Goal: Information Seeking & Learning: Learn about a topic

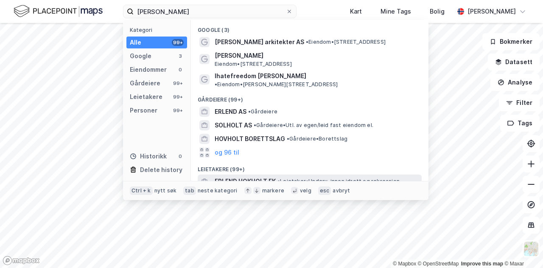
click at [241, 176] on span "ERLEND HOKHOLT EK" at bounding box center [245, 181] width 61 height 10
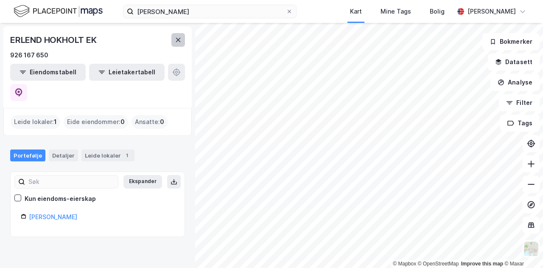
click at [178, 42] on icon at bounding box center [178, 39] width 7 height 7
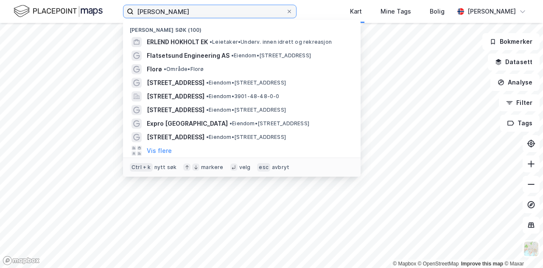
click at [188, 9] on input "[PERSON_NAME]" at bounding box center [210, 11] width 152 height 13
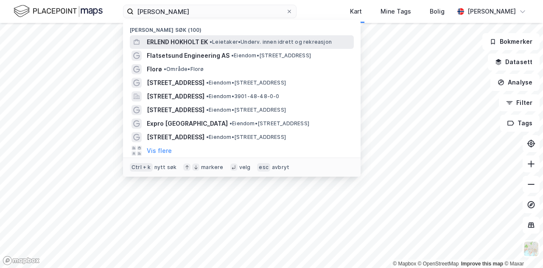
click at [197, 38] on span "ERLEND HOKHOLT EK" at bounding box center [177, 42] width 61 height 10
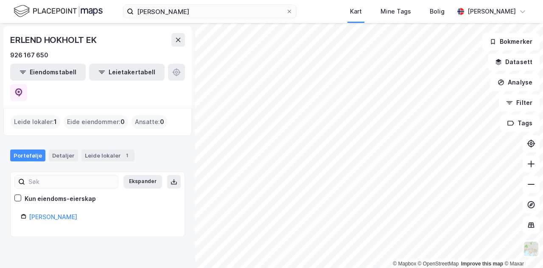
click at [37, 115] on div "Leide lokaler : 1" at bounding box center [36, 122] width 50 height 14
click at [49, 213] on link "[PERSON_NAME]" at bounding box center [53, 216] width 48 height 7
click at [112, 139] on div "Portefølje Detaljer Leide lokaler 1" at bounding box center [97, 151] width 195 height 25
click at [112, 149] on div "Leide lokaler 1" at bounding box center [107, 155] width 53 height 12
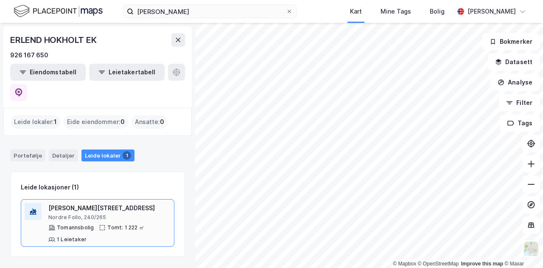
click at [154, 214] on div "Nordre Follo, 240/265" at bounding box center [109, 217] width 122 height 7
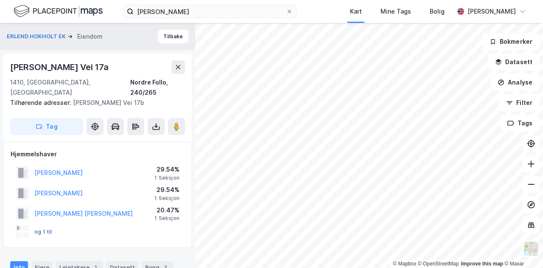
click at [0, 0] on button "og 1 til" at bounding box center [0, 0] width 0 height 0
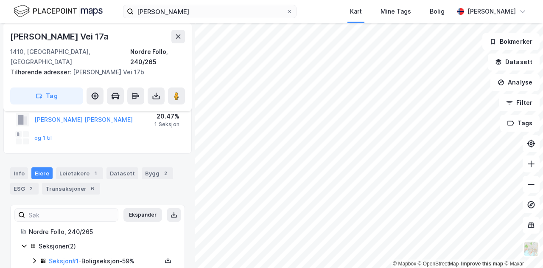
scroll to position [93, 0]
click at [82, 168] on div "Leietakere 1" at bounding box center [79, 174] width 47 height 12
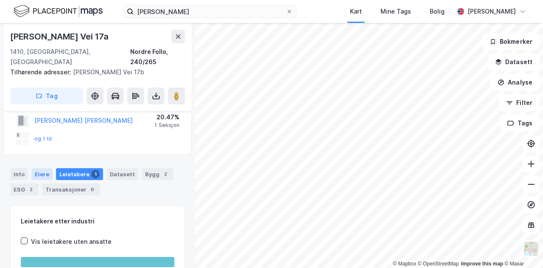
click at [37, 168] on div "Eiere" at bounding box center [41, 174] width 21 height 12
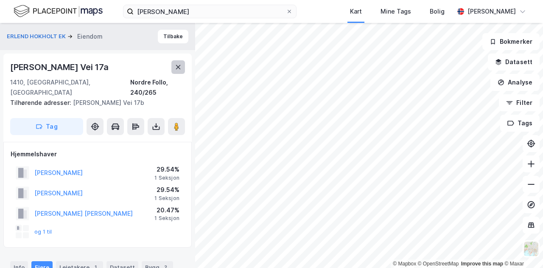
click at [181, 69] on icon at bounding box center [178, 67] width 7 height 7
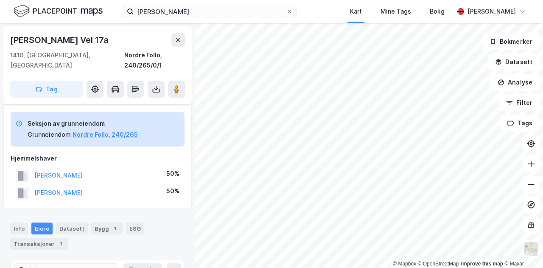
scroll to position [46, 0]
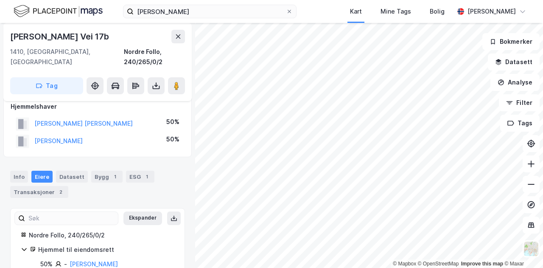
scroll to position [50, 0]
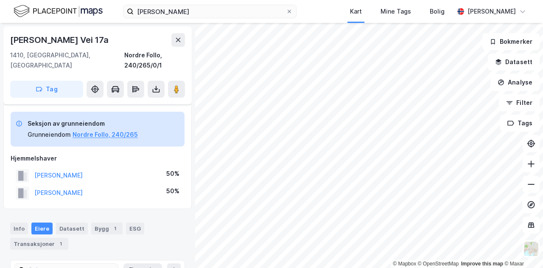
scroll to position [50, 0]
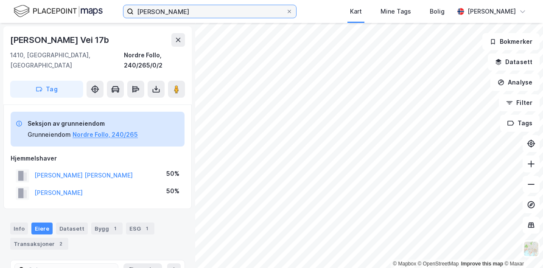
click at [173, 11] on input "[PERSON_NAME]" at bounding box center [210, 11] width 152 height 13
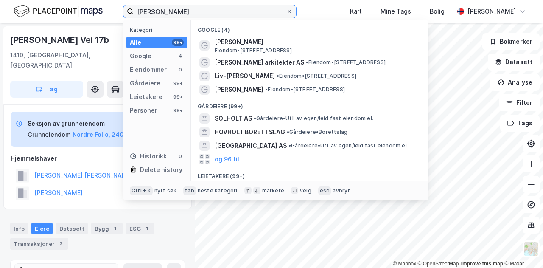
type input "[PERSON_NAME]"
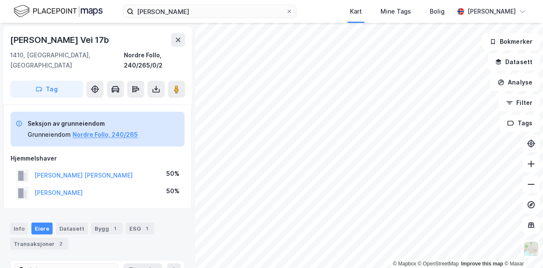
click at [70, 170] on div "[PERSON_NAME] [PERSON_NAME]" at bounding box center [83, 175] width 98 height 10
click at [0, 0] on button "[PERSON_NAME] [PERSON_NAME]" at bounding box center [0, 0] width 0 height 0
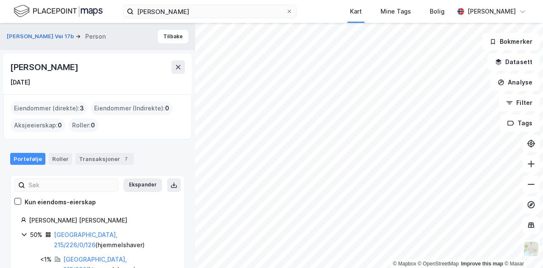
scroll to position [45, 0]
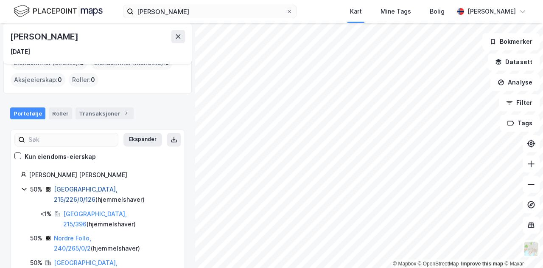
click at [88, 190] on link "[GEOGRAPHIC_DATA], 215/226/0/126" at bounding box center [86, 193] width 64 height 17
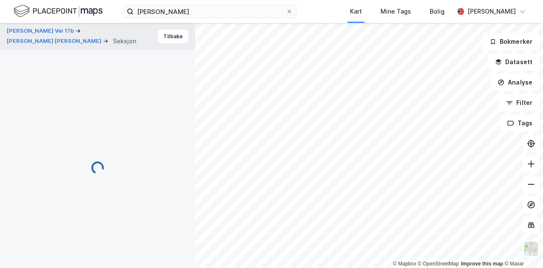
scroll to position [22, 0]
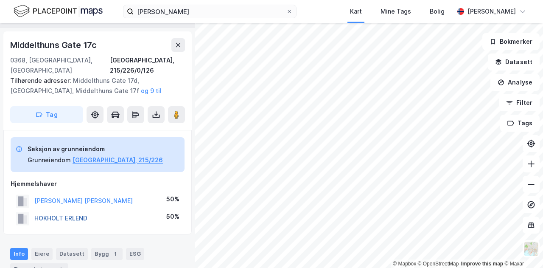
click at [0, 0] on button "HOKHOLT ERLEND" at bounding box center [0, 0] width 0 height 0
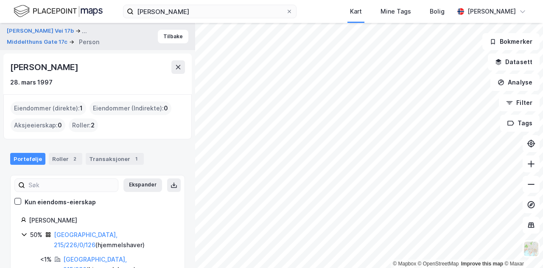
scroll to position [6, 0]
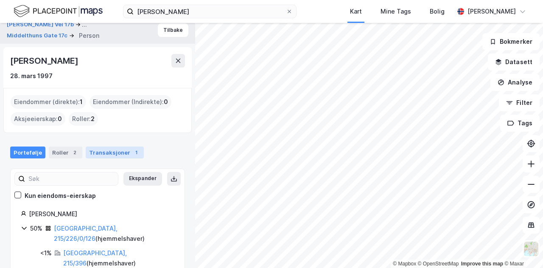
click at [102, 151] on div "Transaksjoner 1" at bounding box center [115, 152] width 58 height 12
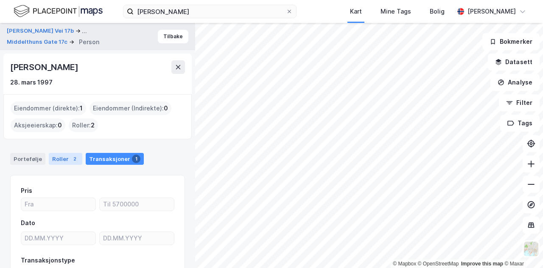
click at [54, 161] on div "Roller 2" at bounding box center [66, 159] width 34 height 12
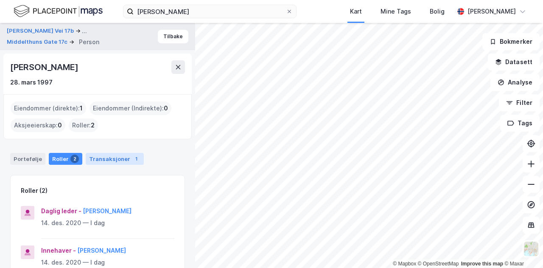
click at [96, 155] on div "Transaksjoner 1" at bounding box center [115, 159] width 58 height 12
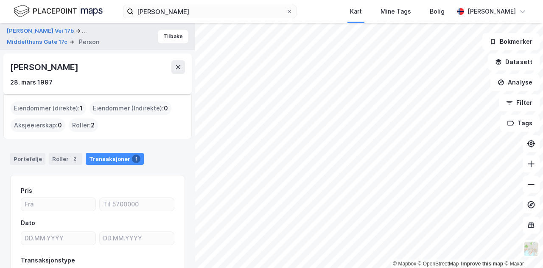
scroll to position [155, 0]
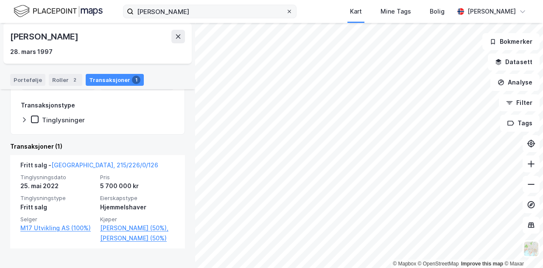
click at [293, 13] on span at bounding box center [289, 11] width 7 height 7
click at [286, 13] on input "[PERSON_NAME]" at bounding box center [210, 11] width 152 height 13
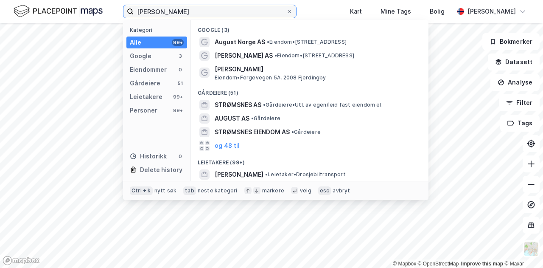
type input "[PERSON_NAME]"
click at [208, 9] on input "[PERSON_NAME]" at bounding box center [210, 11] width 152 height 13
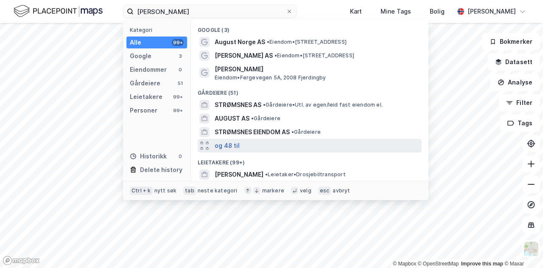
click at [227, 144] on button "og 48 til" at bounding box center [227, 145] width 25 height 10
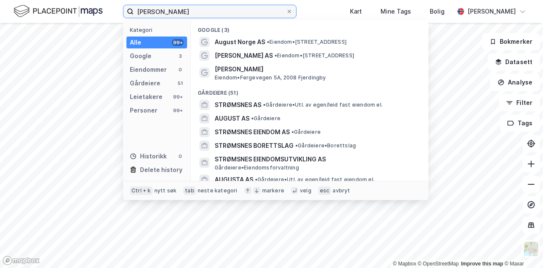
click at [286, 14] on input "[PERSON_NAME]" at bounding box center [210, 11] width 152 height 13
click at [293, 14] on span at bounding box center [289, 11] width 7 height 7
click at [286, 14] on input "[PERSON_NAME]" at bounding box center [210, 11] width 152 height 13
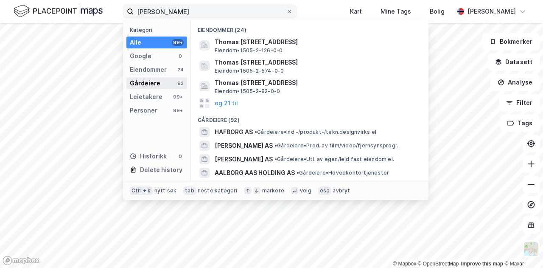
click at [163, 78] on div "Gårdeiere 92" at bounding box center [156, 83] width 61 height 12
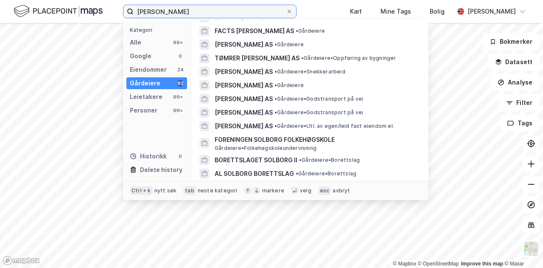
scroll to position [152, 0]
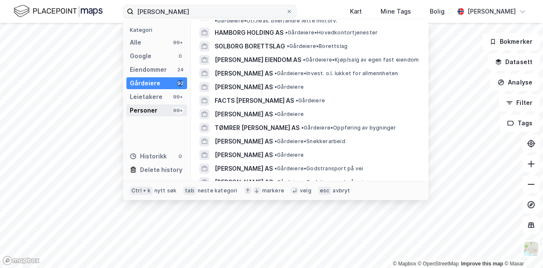
click at [168, 107] on div "Personer 99+" at bounding box center [156, 110] width 61 height 12
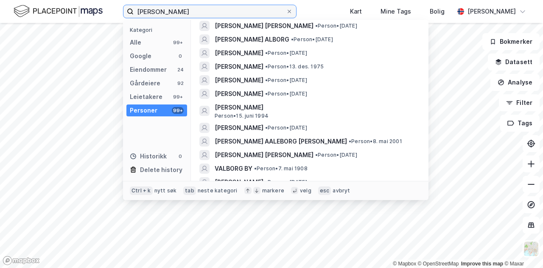
scroll to position [0, 0]
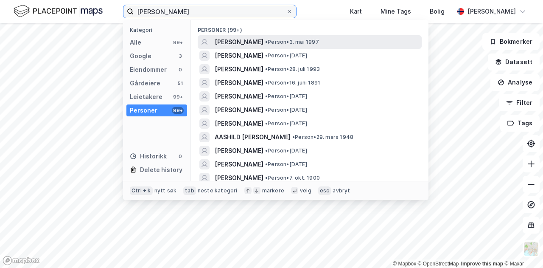
type input "[PERSON_NAME]"
click at [264, 45] on span "[PERSON_NAME]" at bounding box center [239, 42] width 49 height 10
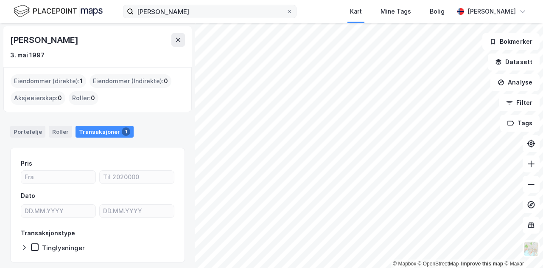
click at [57, 80] on div "Eiendommer (direkte) : 1" at bounding box center [49, 81] width 76 height 14
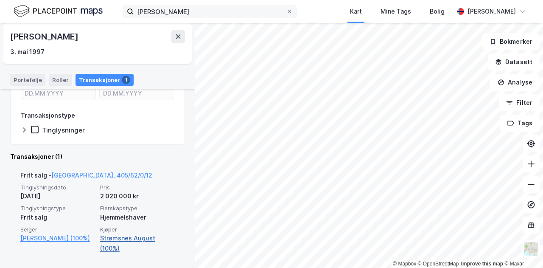
click at [118, 241] on link "Strømsnes August (100%)" at bounding box center [137, 243] width 75 height 20
click at [116, 239] on link "Strømsnes August (100%)" at bounding box center [137, 243] width 75 height 20
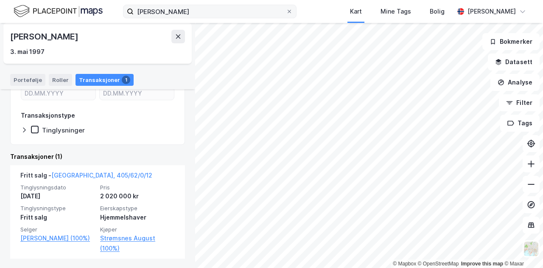
scroll to position [0, 0]
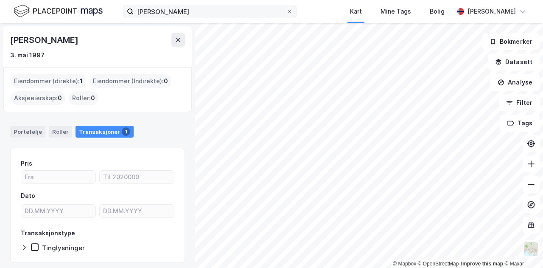
click at [110, 129] on div "Transaksjoner 1" at bounding box center [105, 132] width 58 height 12
click at [54, 81] on div "Eiendommer (direkte) : 1" at bounding box center [49, 81] width 76 height 14
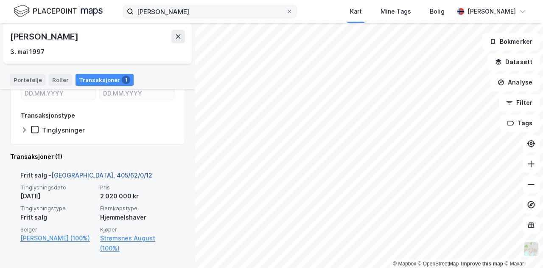
click at [87, 176] on link "[GEOGRAPHIC_DATA], 405/62/0/12" at bounding box center [101, 174] width 101 height 7
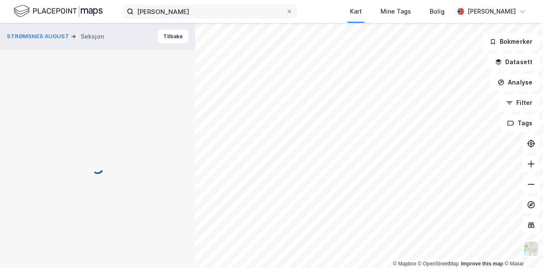
scroll to position [22, 0]
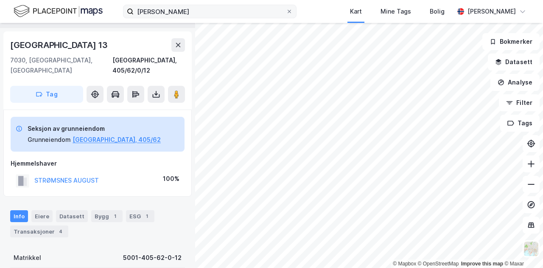
click at [62, 41] on div "[GEOGRAPHIC_DATA] 13" at bounding box center [59, 45] width 99 height 14
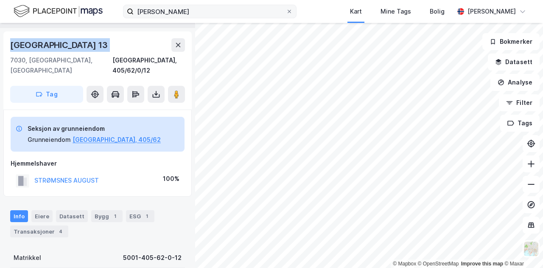
click at [62, 41] on div "[GEOGRAPHIC_DATA] 13" at bounding box center [59, 45] width 99 height 14
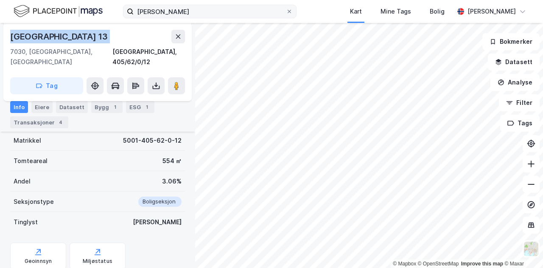
scroll to position [157, 0]
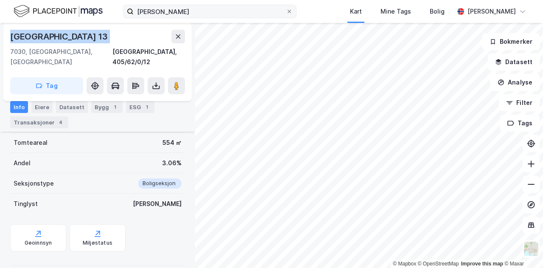
copy div "[GEOGRAPHIC_DATA] 13"
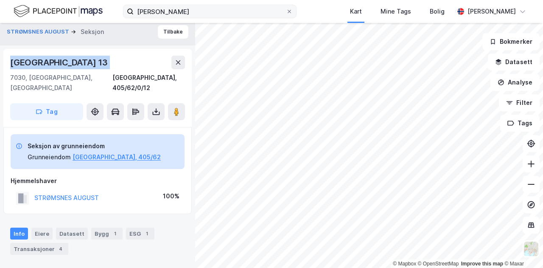
scroll to position [0, 0]
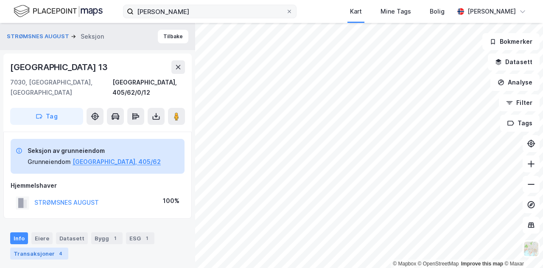
click at [48, 247] on div "Transaksjoner 4" at bounding box center [39, 253] width 58 height 12
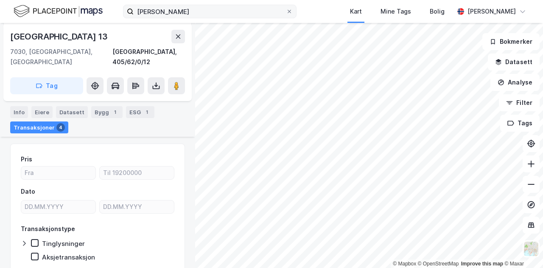
scroll to position [129, 0]
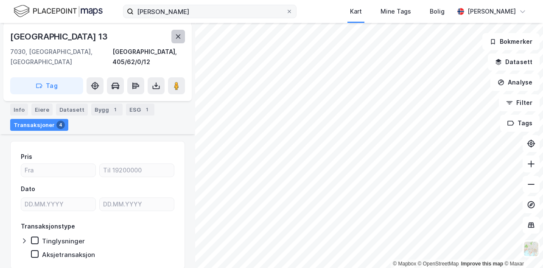
click at [177, 39] on icon at bounding box center [178, 36] width 7 height 7
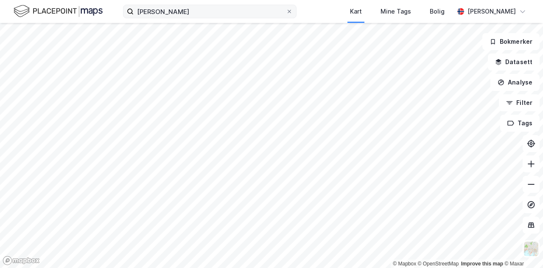
click at [297, 16] on label "[PERSON_NAME]" at bounding box center [210, 12] width 174 height 14
click at [286, 16] on input "[PERSON_NAME]" at bounding box center [210, 11] width 152 height 13
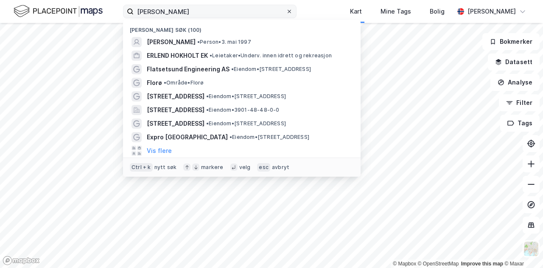
click at [292, 14] on icon at bounding box center [289, 11] width 5 height 5
click at [286, 14] on input "[PERSON_NAME]" at bounding box center [210, 11] width 152 height 13
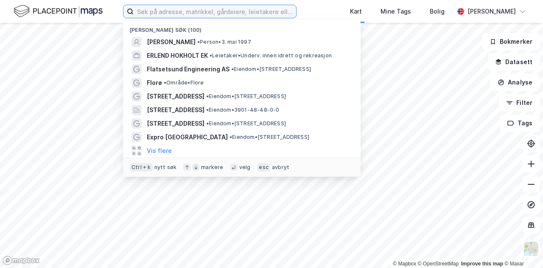
click at [274, 11] on input at bounding box center [215, 11] width 163 height 13
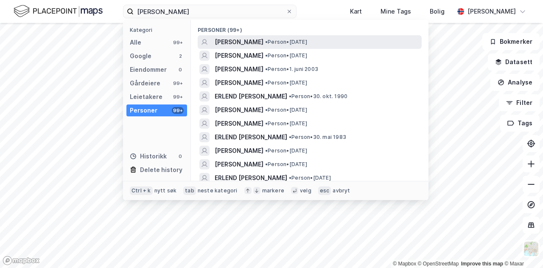
click at [278, 38] on div "[PERSON_NAME] • Person • [DATE]" at bounding box center [317, 42] width 205 height 10
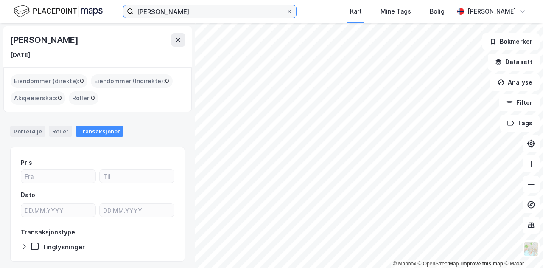
click at [163, 17] on input "[PERSON_NAME]" at bounding box center [210, 11] width 152 height 13
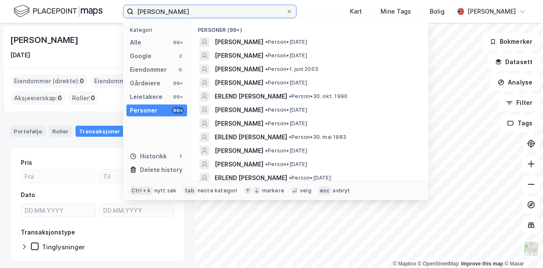
click at [163, 17] on input "[PERSON_NAME]" at bounding box center [210, 11] width 152 height 13
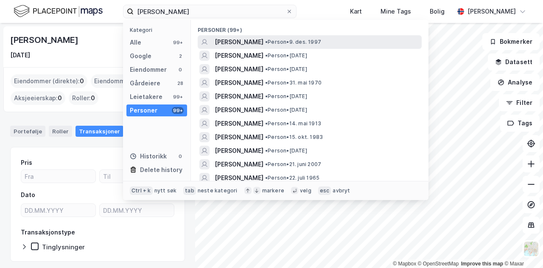
click at [248, 48] on div "[PERSON_NAME] • Person • 9. des. 1997" at bounding box center [310, 42] width 224 height 14
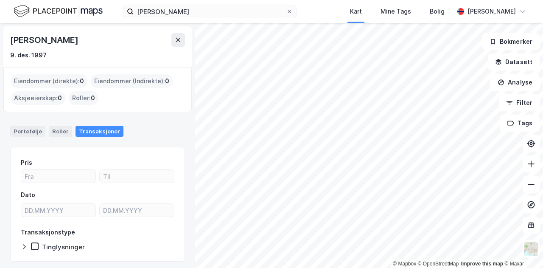
scroll to position [62, 0]
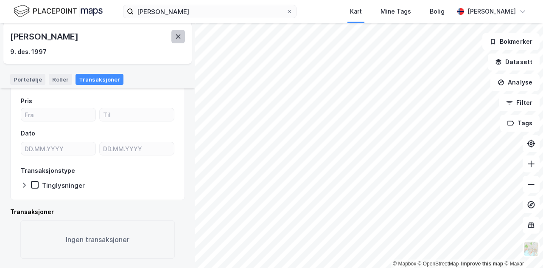
click at [178, 39] on icon at bounding box center [178, 36] width 7 height 7
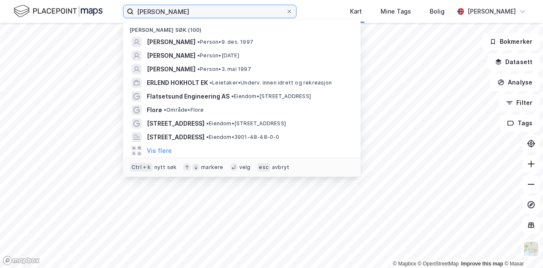
click at [193, 16] on input "[PERSON_NAME]" at bounding box center [210, 11] width 152 height 13
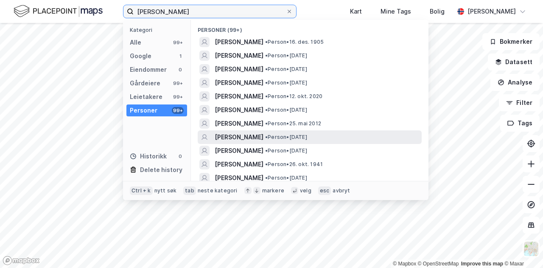
type input "[PERSON_NAME]"
click at [262, 133] on span "[PERSON_NAME]" at bounding box center [239, 137] width 49 height 10
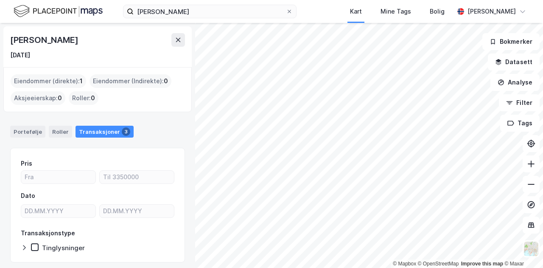
click at [59, 84] on div "Eiendommer (direkte) : 1" at bounding box center [49, 81] width 76 height 14
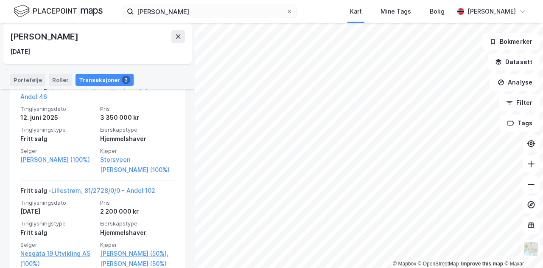
scroll to position [207, 0]
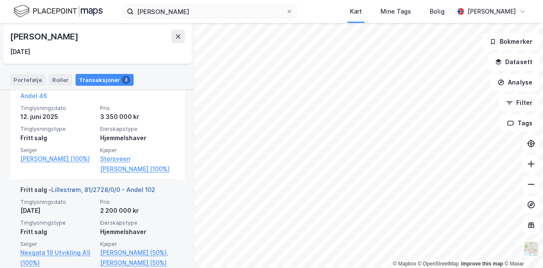
click at [75, 186] on link "Lillestrøm, 81/2728/0/0 - Andel 102" at bounding box center [103, 189] width 104 height 7
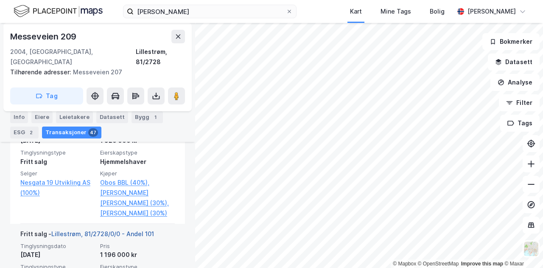
scroll to position [2247, 0]
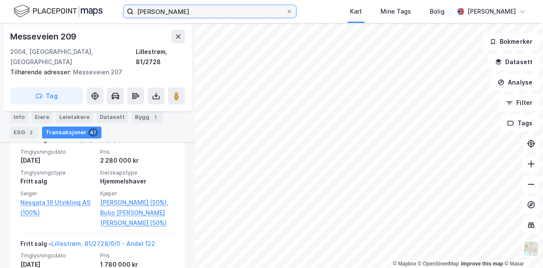
click at [196, 16] on input "[PERSON_NAME]" at bounding box center [210, 11] width 152 height 13
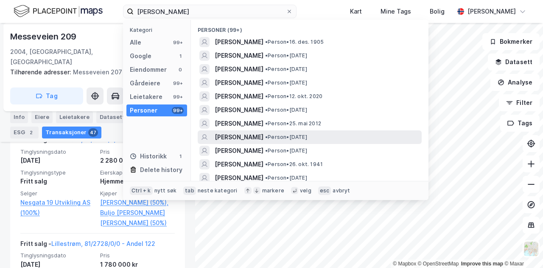
click at [264, 133] on span "[PERSON_NAME]" at bounding box center [239, 137] width 49 height 10
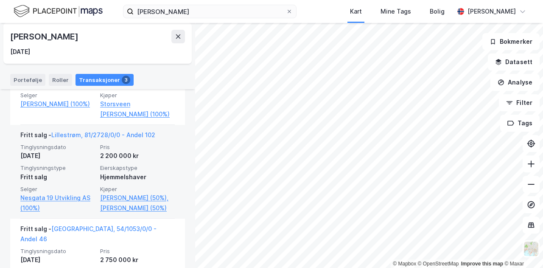
scroll to position [243, 0]
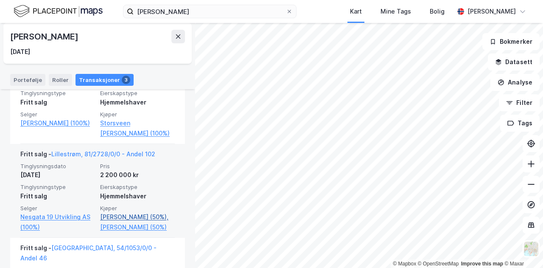
click at [115, 212] on link "[PERSON_NAME] (50%)," at bounding box center [137, 217] width 75 height 10
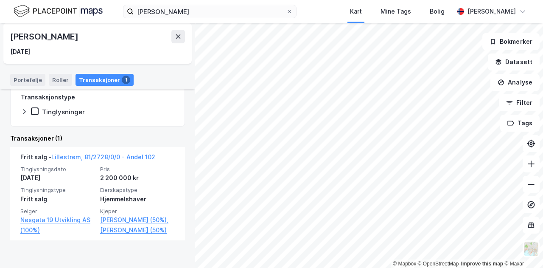
scroll to position [165, 0]
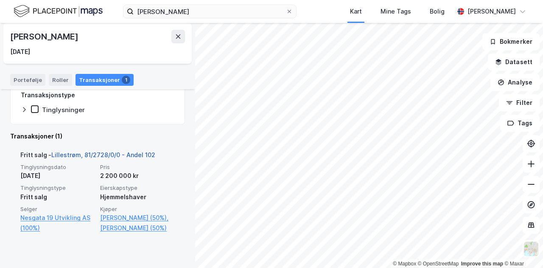
click at [90, 154] on link "Lillestrøm, 81/2728/0/0 - Andel 102" at bounding box center [103, 154] width 104 height 7
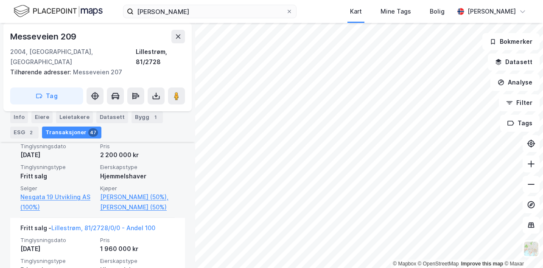
scroll to position [2845, 0]
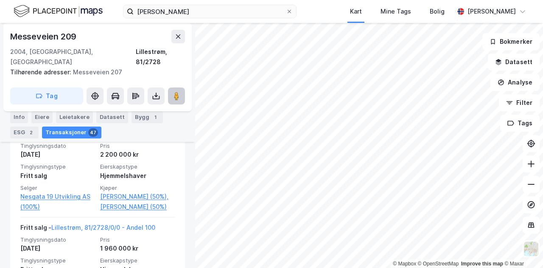
click at [179, 92] on button at bounding box center [176, 95] width 17 height 17
click at [522, 65] on button "Datasett" at bounding box center [514, 61] width 52 height 17
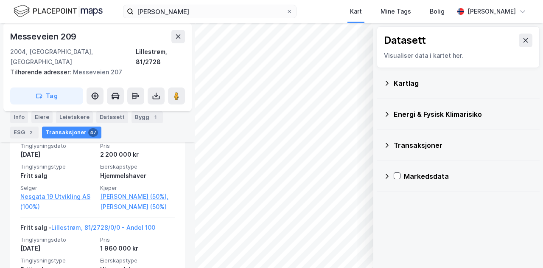
click at [384, 81] on icon at bounding box center [387, 83] width 7 height 7
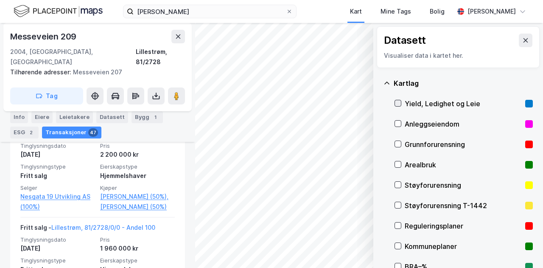
click at [398, 101] on icon at bounding box center [398, 103] width 6 height 6
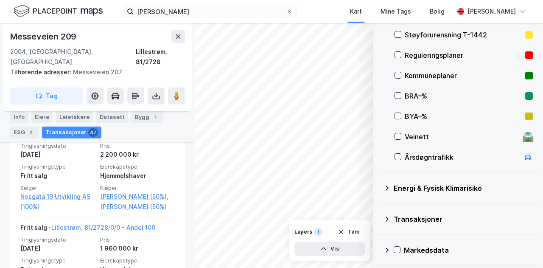
scroll to position [0, 0]
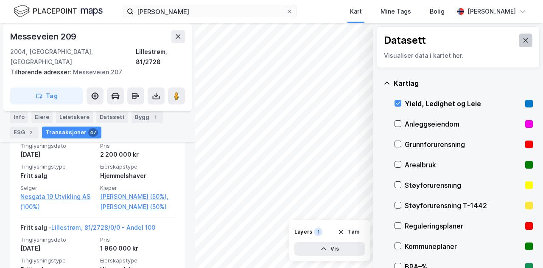
click at [519, 46] on button at bounding box center [526, 41] width 14 height 14
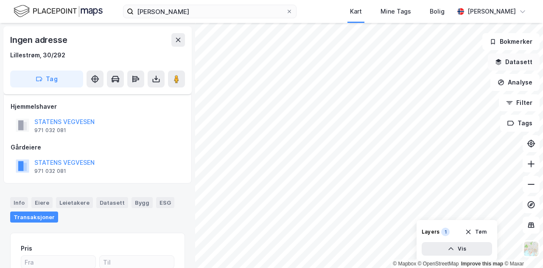
scroll to position [161, 0]
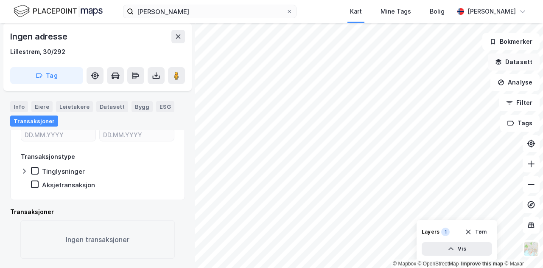
click at [515, 69] on button "Datasett" at bounding box center [514, 61] width 52 height 17
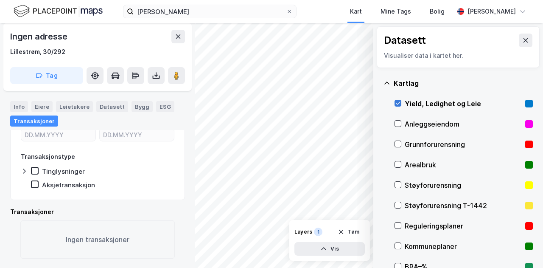
click at [396, 101] on icon at bounding box center [398, 103] width 6 height 6
click at [522, 37] on icon at bounding box center [525, 40] width 7 height 7
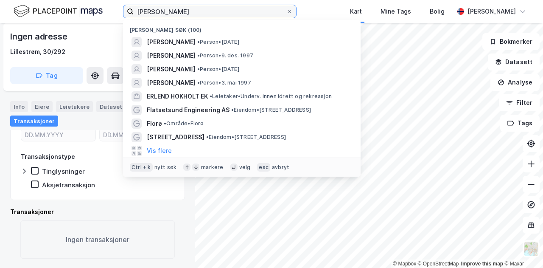
click at [214, 5] on input "[PERSON_NAME]" at bounding box center [210, 11] width 152 height 13
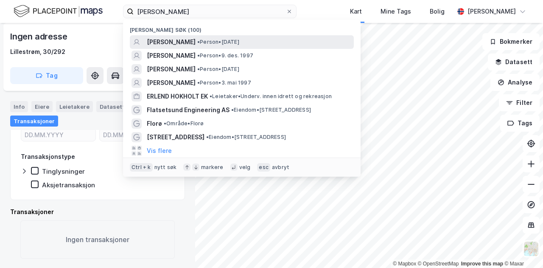
click at [196, 38] on span "[PERSON_NAME]" at bounding box center [171, 42] width 49 height 10
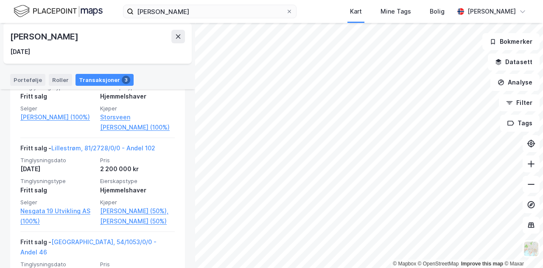
scroll to position [248, 0]
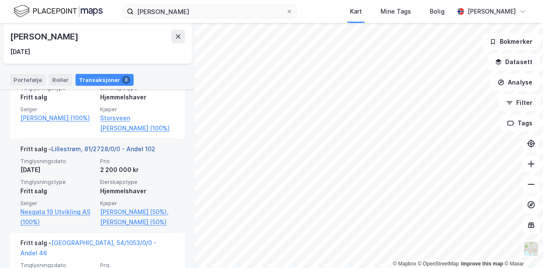
click at [110, 145] on link "Lillestrøm, 81/2728/0/0 - Andel 102" at bounding box center [103, 148] width 104 height 7
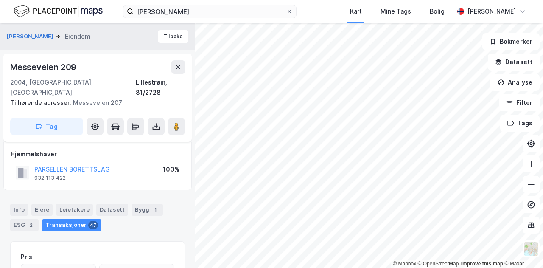
scroll to position [121, 0]
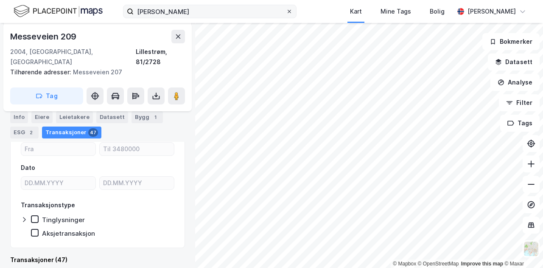
click at [292, 13] on icon at bounding box center [289, 11] width 5 height 5
click at [286, 13] on input "[PERSON_NAME]" at bounding box center [210, 11] width 152 height 13
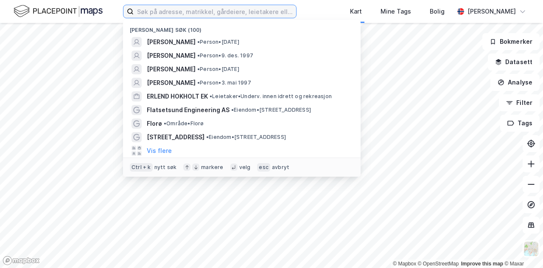
click at [167, 9] on input at bounding box center [215, 11] width 163 height 13
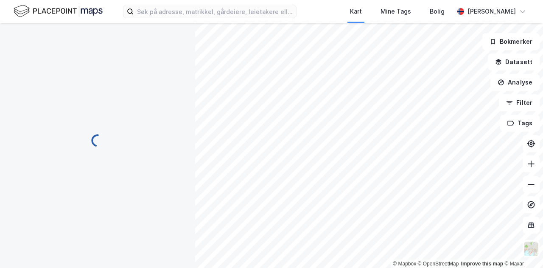
scroll to position [121, 0]
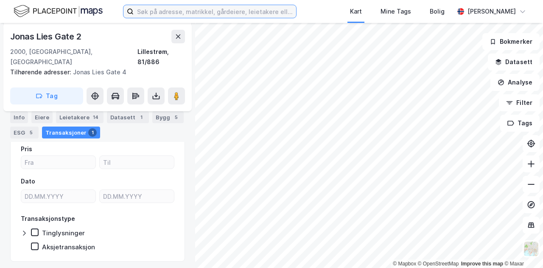
click at [227, 15] on input at bounding box center [215, 11] width 163 height 13
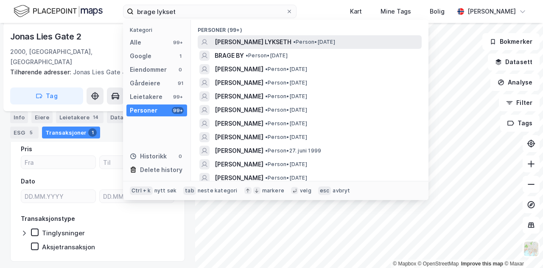
click at [232, 44] on span "[PERSON_NAME] LYKSETH" at bounding box center [253, 42] width 77 height 10
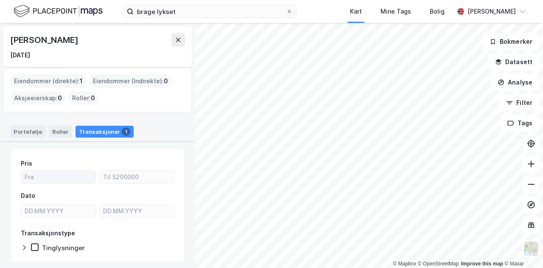
scroll to position [118, 0]
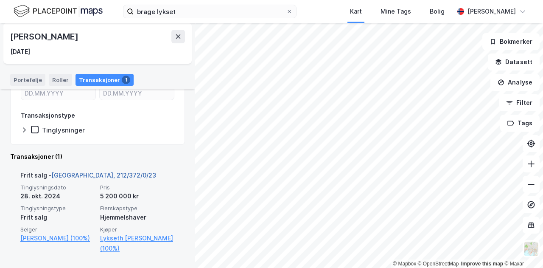
click at [86, 172] on link "[GEOGRAPHIC_DATA], 212/372/0/23" at bounding box center [103, 174] width 105 height 7
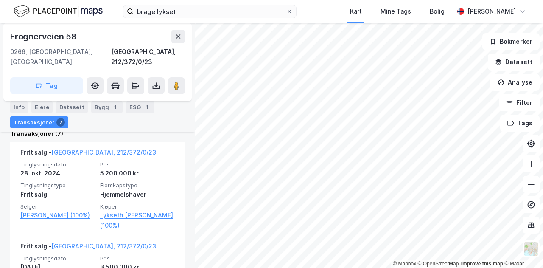
scroll to position [275, 0]
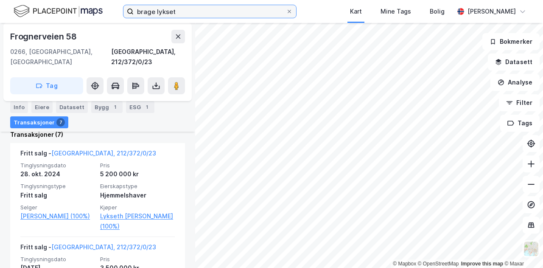
click at [188, 13] on input "brage lykset" at bounding box center [210, 11] width 152 height 13
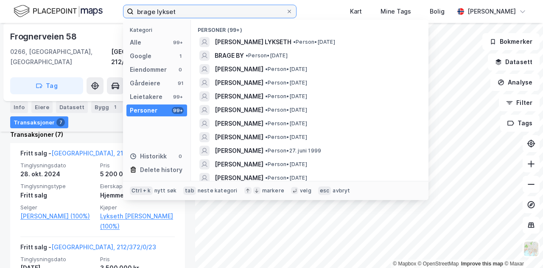
click at [188, 13] on input "brage lykset" at bounding box center [210, 11] width 152 height 13
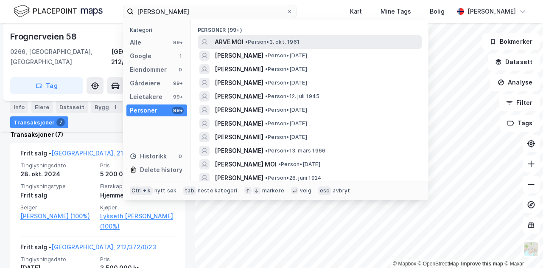
click at [258, 43] on span "• Person • [DATE]" at bounding box center [272, 42] width 54 height 7
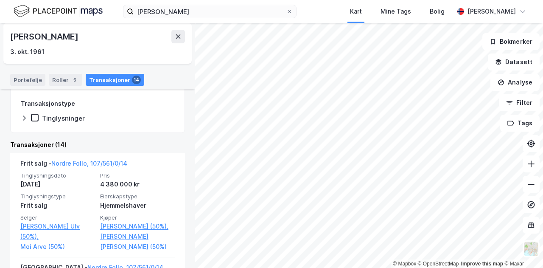
scroll to position [130, 0]
click at [176, 38] on icon at bounding box center [178, 36] width 7 height 7
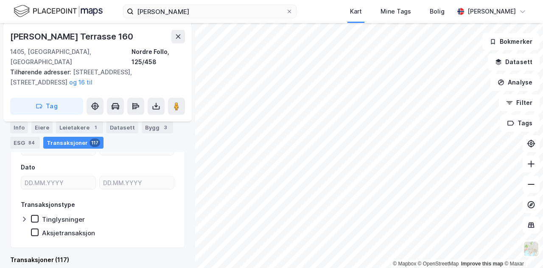
scroll to position [203, 0]
click at [175, 102] on image at bounding box center [176, 106] width 5 height 8
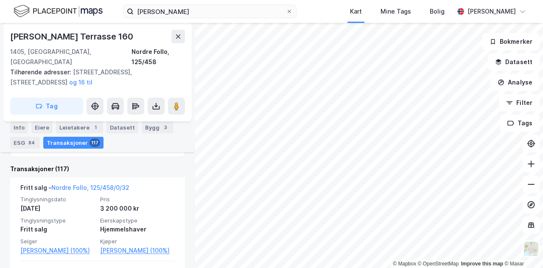
scroll to position [289, 0]
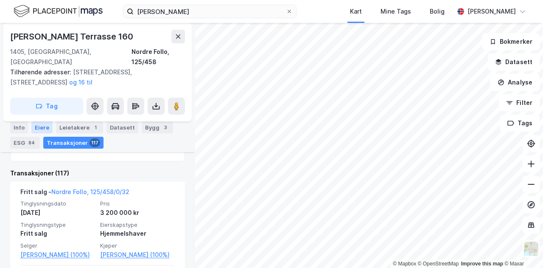
click at [40, 123] on div "Eiere" at bounding box center [41, 127] width 21 height 12
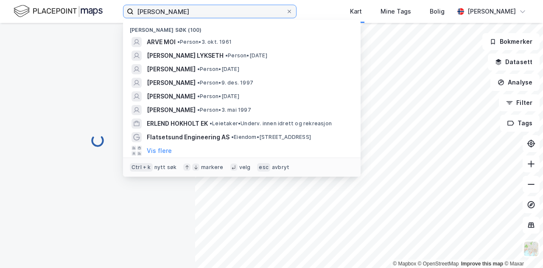
click at [234, 8] on input "[PERSON_NAME]" at bounding box center [210, 11] width 152 height 13
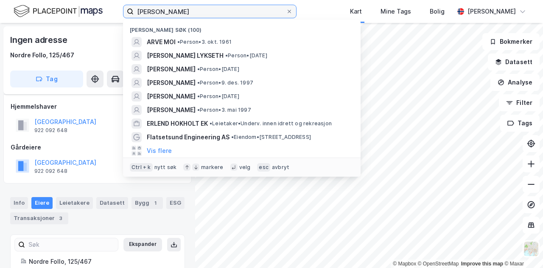
scroll to position [29, 0]
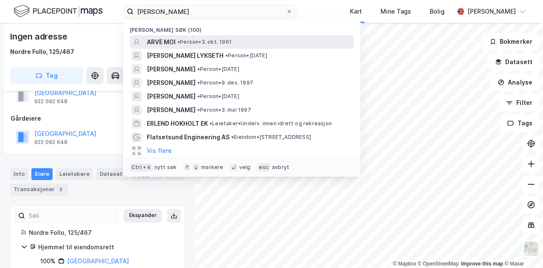
click at [220, 40] on span "• Person • [DATE]" at bounding box center [204, 42] width 54 height 7
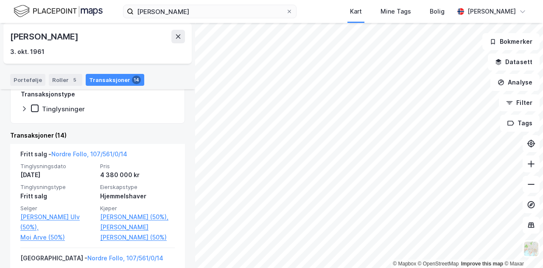
scroll to position [149, 0]
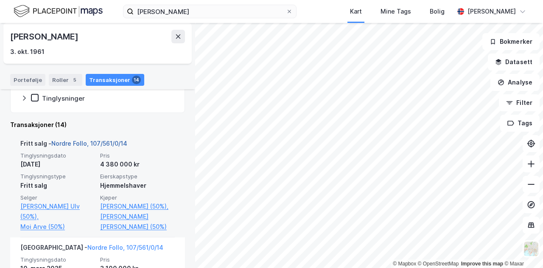
click at [98, 142] on link "Nordre Follo, 107/561/0/14" at bounding box center [89, 143] width 76 height 7
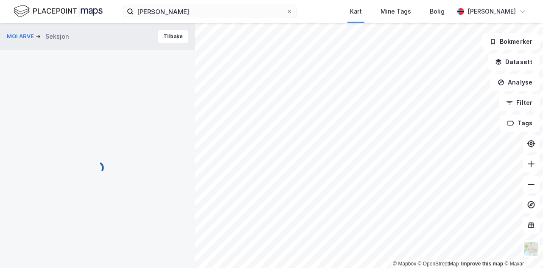
scroll to position [29, 0]
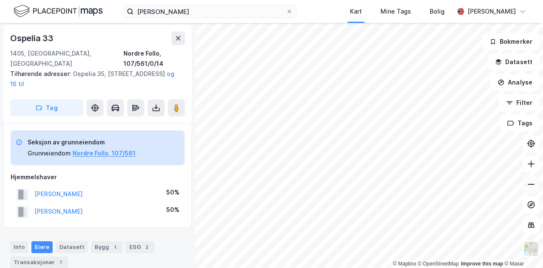
click at [528, 186] on icon at bounding box center [531, 184] width 8 height 8
click at [528, 184] on icon at bounding box center [531, 184] width 8 height 8
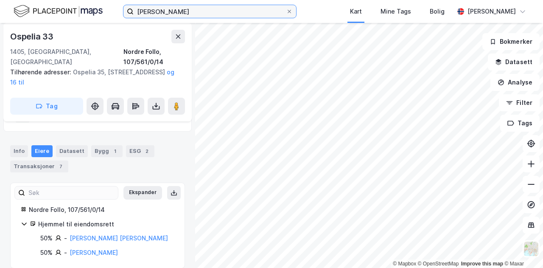
click at [193, 13] on input "[PERSON_NAME]" at bounding box center [210, 11] width 152 height 13
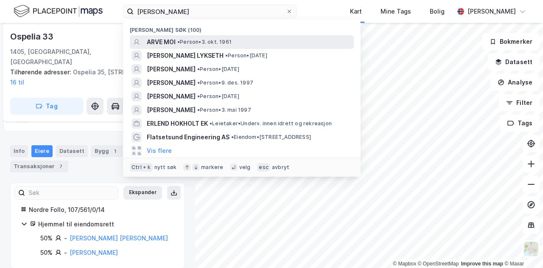
click at [199, 46] on div "ARVE MOI • Person • 3. okt. 1961" at bounding box center [249, 42] width 205 height 10
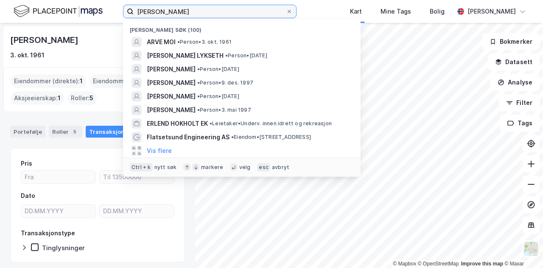
click at [198, 11] on input "[PERSON_NAME]" at bounding box center [210, 11] width 152 height 13
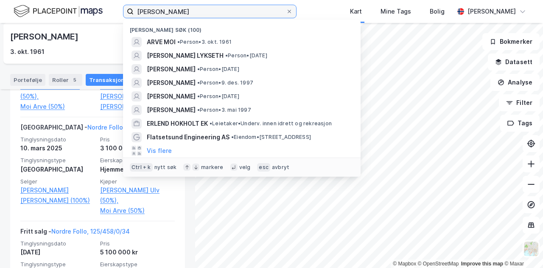
scroll to position [271, 0]
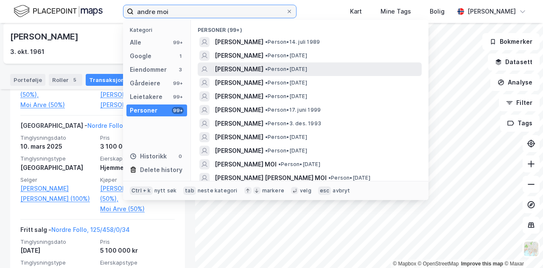
type input "andre moi"
click at [264, 69] on span "[PERSON_NAME]" at bounding box center [239, 69] width 49 height 10
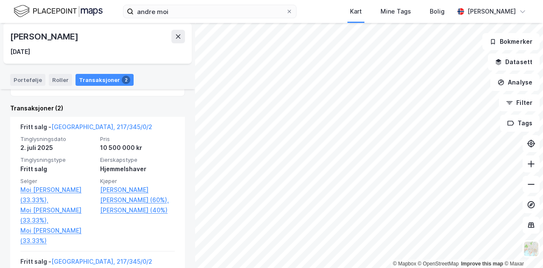
scroll to position [166, 0]
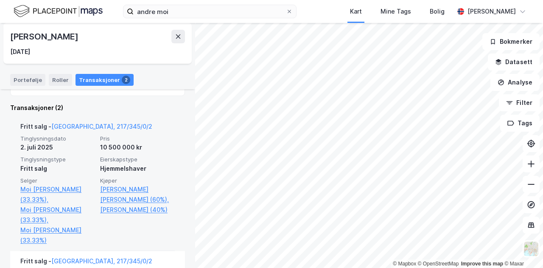
click at [60, 166] on div "Fritt salg" at bounding box center [57, 168] width 75 height 10
click at [68, 125] on link "[GEOGRAPHIC_DATA], 217/345/0/2" at bounding box center [101, 126] width 101 height 7
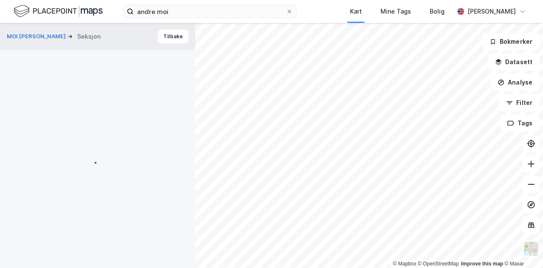
scroll to position [89, 0]
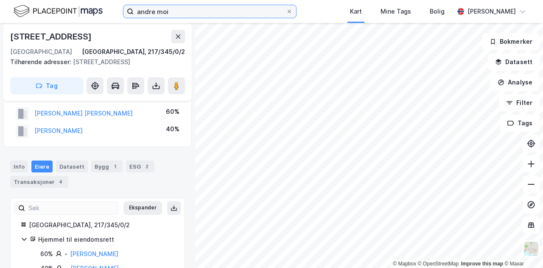
click at [221, 16] on input "andre moi" at bounding box center [210, 11] width 152 height 13
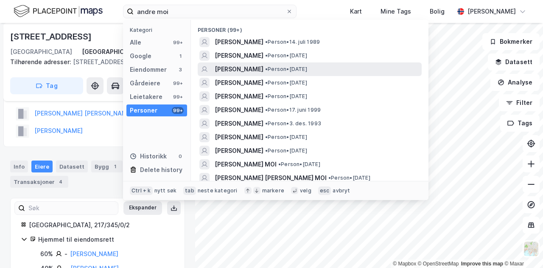
click at [230, 67] on span "[PERSON_NAME]" at bounding box center [239, 69] width 49 height 10
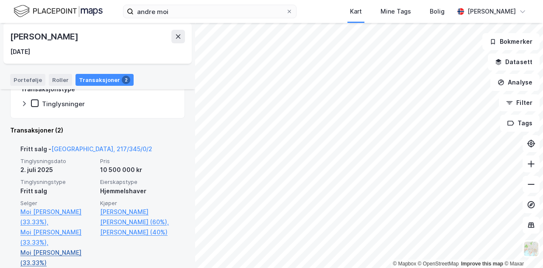
scroll to position [137, 0]
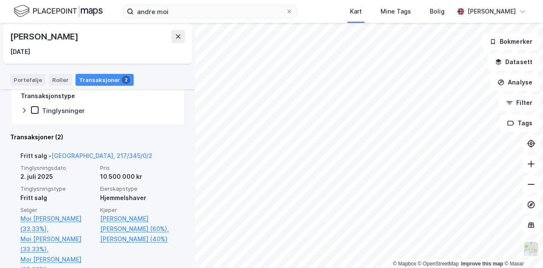
click at [86, 151] on div "Fritt salg - [GEOGRAPHIC_DATA], 217/345/0/2" at bounding box center [86, 158] width 132 height 14
click at [80, 156] on link "[GEOGRAPHIC_DATA], 217/345/0/2" at bounding box center [101, 155] width 101 height 7
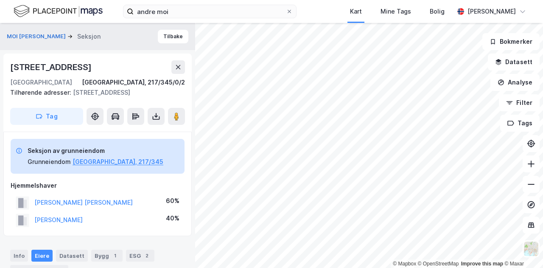
click at [493, 267] on html "andre moi Kart Mine Tags Bolig [PERSON_NAME] © Mapbox © OpenStreetMap Improve t…" at bounding box center [271, 134] width 543 height 268
click at [175, 56] on div "© Mapbox © OpenStreetMap Improve this map © Maxar MOI [PERSON_NAME] Seksjon [GE…" at bounding box center [271, 145] width 543 height 245
click at [220, 17] on div "andre moi Kart Mine Tags Bolig [PERSON_NAME] © Mapbox © OpenStreetMap Improve t…" at bounding box center [271, 134] width 543 height 268
click at [178, 117] on image at bounding box center [176, 116] width 5 height 8
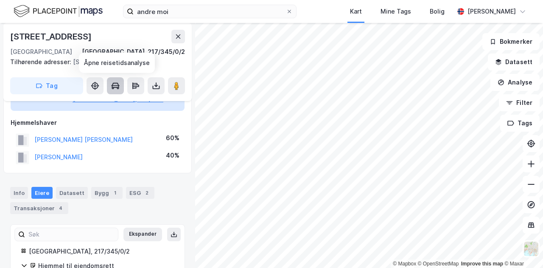
scroll to position [115, 0]
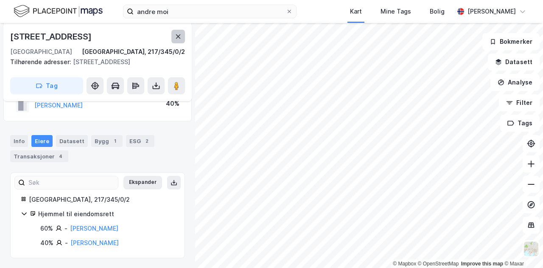
click at [176, 37] on icon at bounding box center [178, 36] width 7 height 7
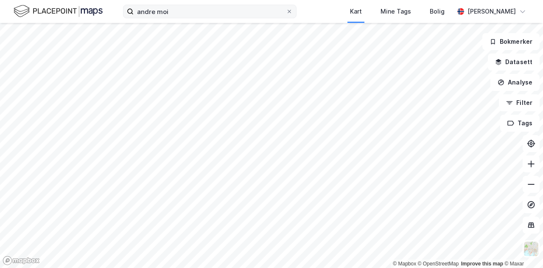
click at [216, 5] on label "andre moi" at bounding box center [210, 12] width 174 height 14
click at [216, 5] on input "andre moi" at bounding box center [210, 11] width 152 height 13
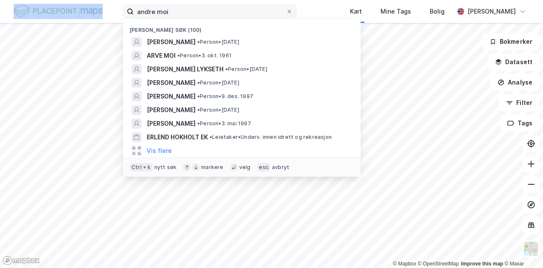
click at [216, 5] on label "andre moi" at bounding box center [210, 12] width 174 height 14
click at [216, 5] on input "andre moi" at bounding box center [210, 11] width 152 height 13
click at [216, 5] on label "andre moi" at bounding box center [210, 12] width 174 height 14
click at [216, 5] on input "andre moi" at bounding box center [210, 11] width 152 height 13
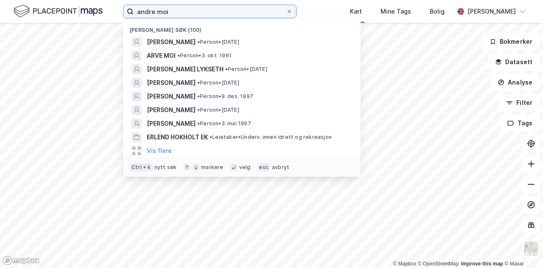
click at [214, 17] on input "andre moi" at bounding box center [210, 11] width 152 height 13
